Goal: Task Accomplishment & Management: Complete application form

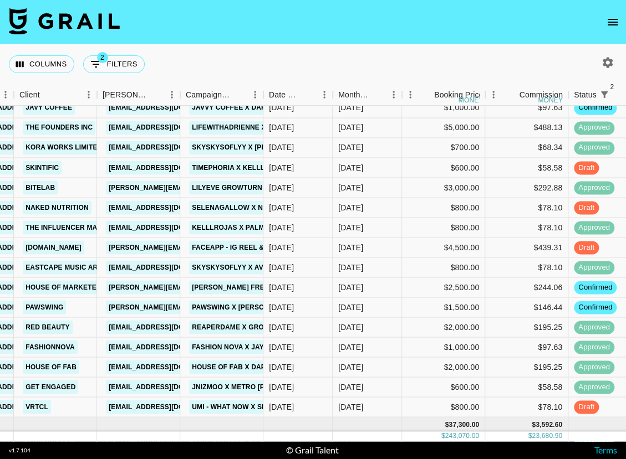
scroll to position [673, 355]
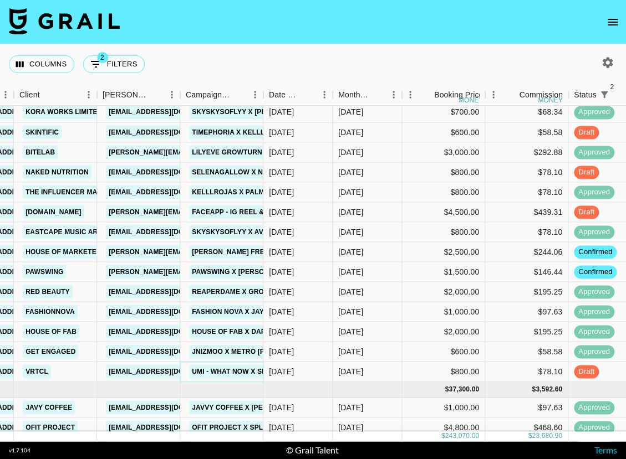
click at [246, 374] on link "UMI - WHAT NOW x Selenagallow" at bounding box center [253, 372] width 128 height 14
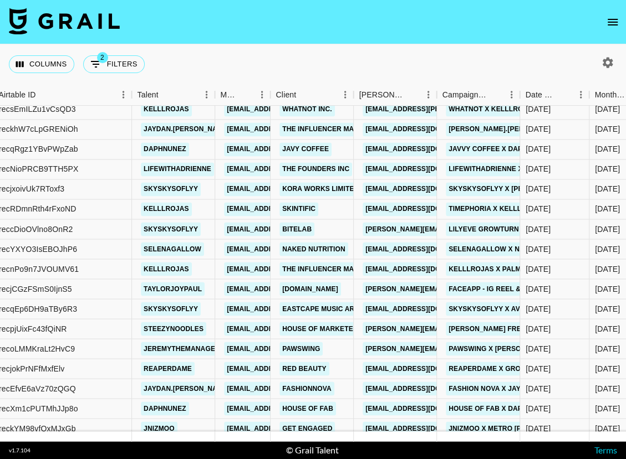
scroll to position [698, 98]
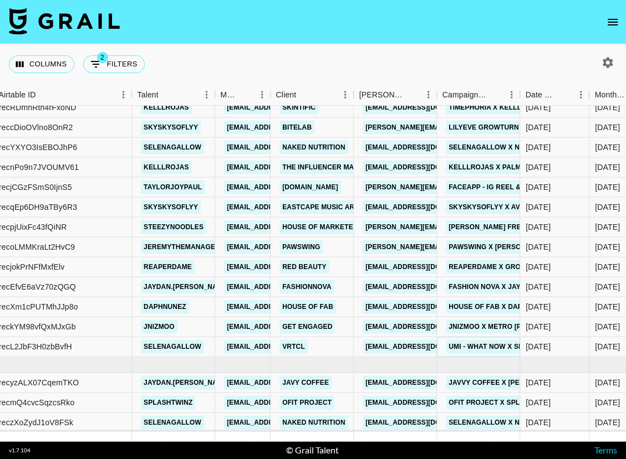
click at [473, 347] on link "UMI - WHAT NOW x Selenagallow" at bounding box center [510, 347] width 128 height 14
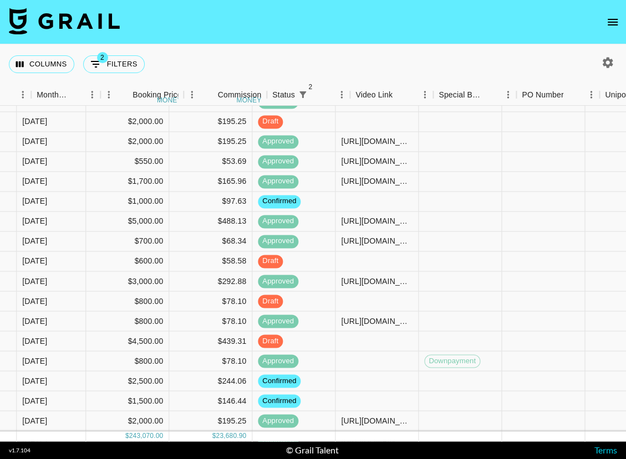
scroll to position [544, 656]
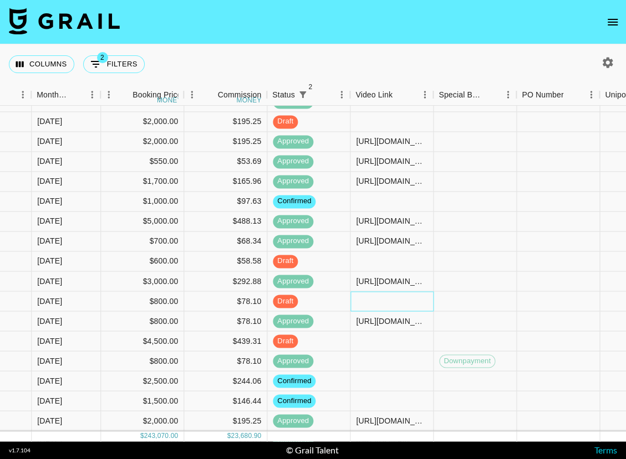
click at [378, 304] on div at bounding box center [391, 302] width 83 height 20
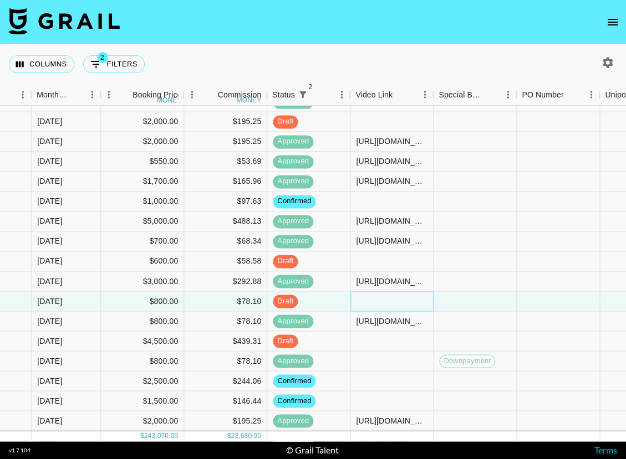
click at [378, 304] on div at bounding box center [391, 302] width 83 height 20
type input "[URL][DOMAIN_NAME]"
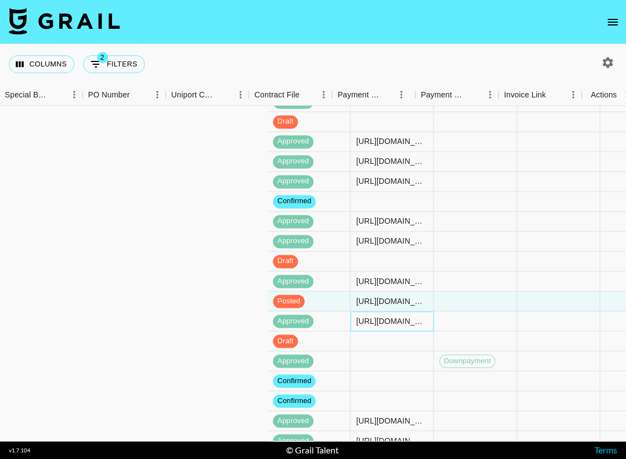
scroll to position [544, 1090]
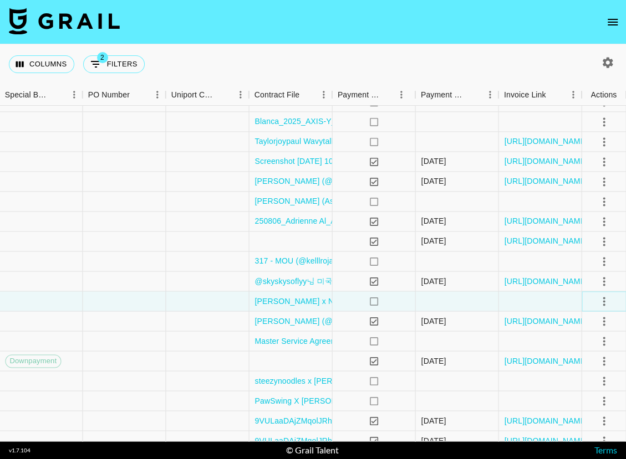
click at [600, 298] on icon "select merge strategy" at bounding box center [603, 301] width 13 height 13
click at [596, 400] on li "Approve" at bounding box center [590, 405] width 72 height 20
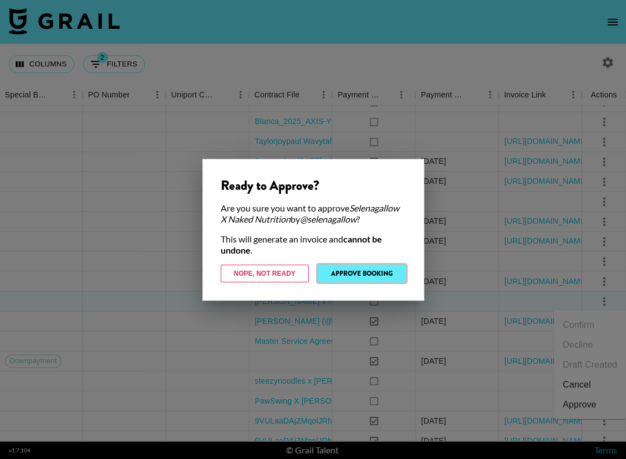
click at [336, 268] on button "Approve Booking" at bounding box center [362, 274] width 88 height 18
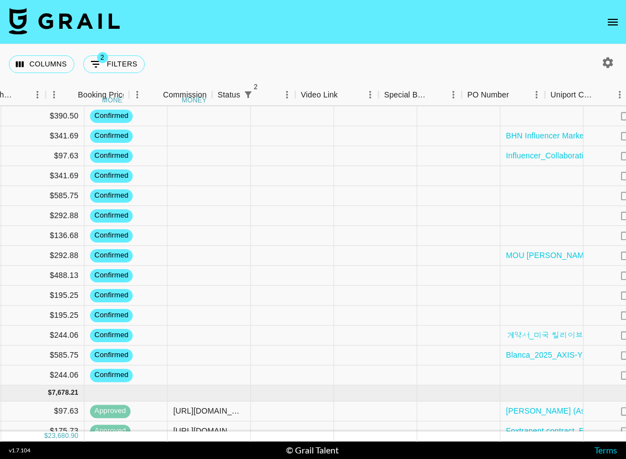
scroll to position [75, 1090]
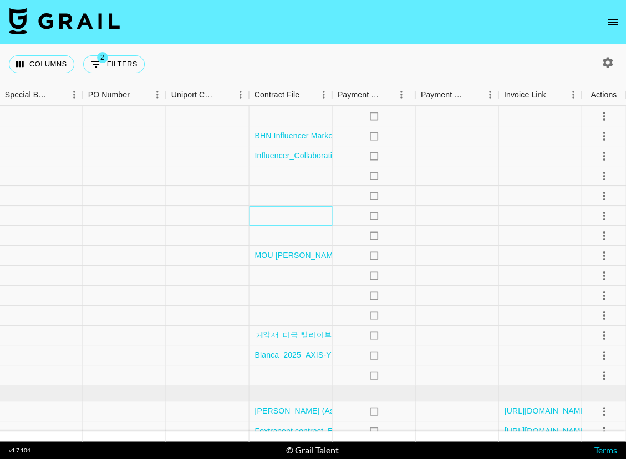
click at [284, 214] on div at bounding box center [290, 216] width 83 height 20
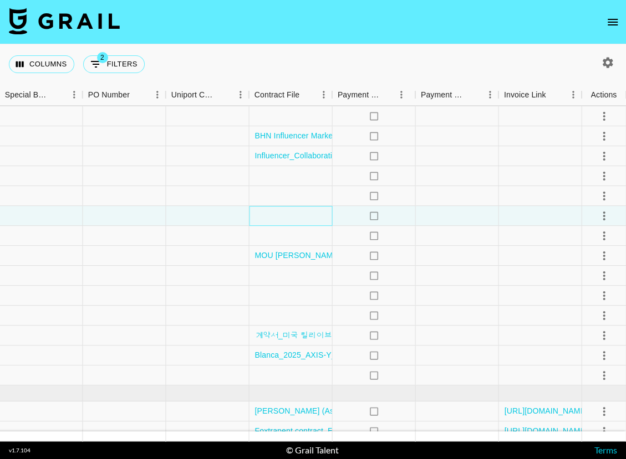
click at [284, 214] on div at bounding box center [290, 216] width 83 height 20
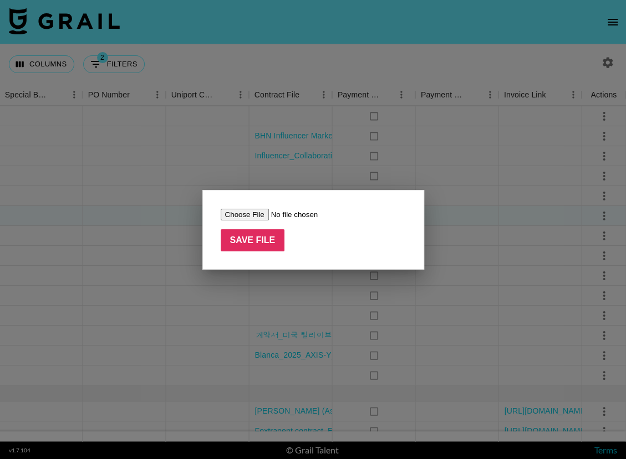
click at [239, 212] on input "file" at bounding box center [291, 215] width 140 height 12
type input "C:\fakepath\Complete_with_Docusign_Adrienne_Alhamid_x_Bl.pdf"
click at [251, 246] on input "Save File" at bounding box center [253, 240] width 64 height 22
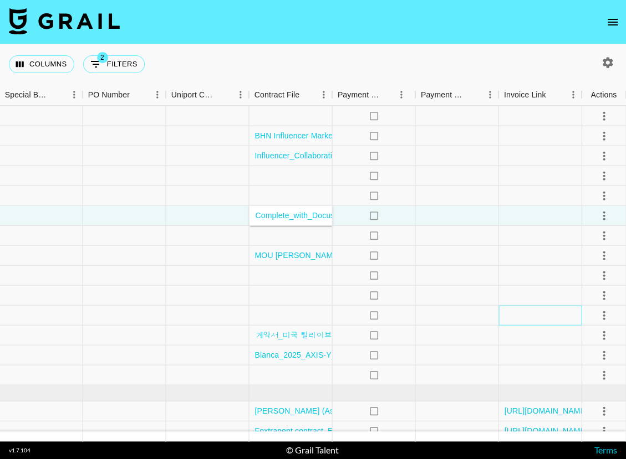
click at [518, 313] on div at bounding box center [539, 316] width 83 height 20
